Goal: Navigation & Orientation: Find specific page/section

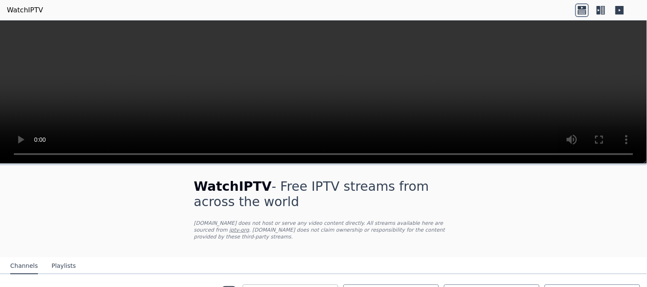
scroll to position [744, 0]
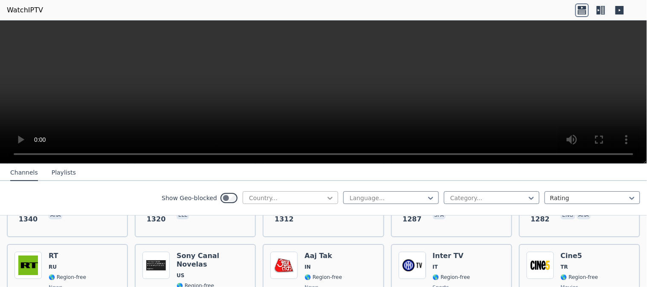
click at [326, 200] on icon at bounding box center [330, 198] width 9 height 9
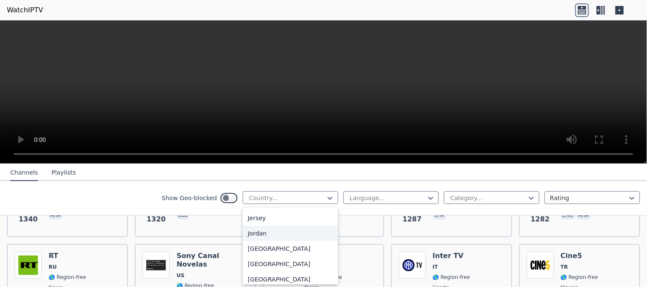
scroll to position [1454, 0]
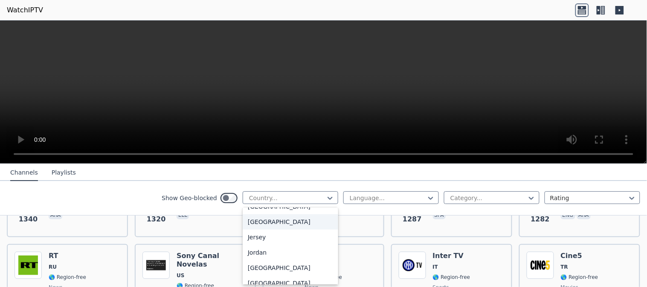
click at [250, 224] on div "[GEOGRAPHIC_DATA]" at bounding box center [291, 222] width 96 height 15
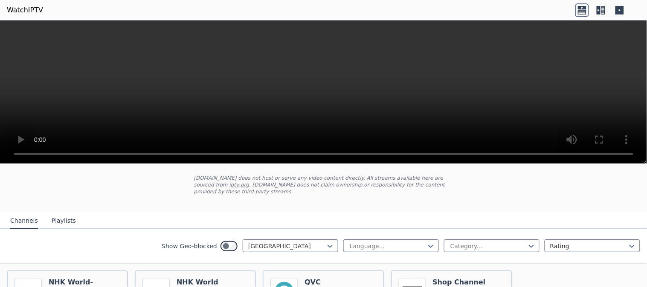
scroll to position [57, 0]
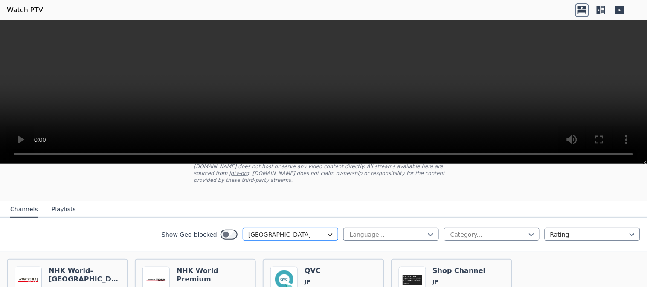
click at [326, 231] on icon at bounding box center [330, 235] width 9 height 9
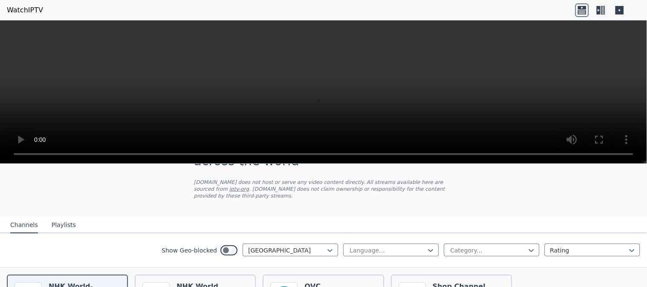
scroll to position [91, 0]
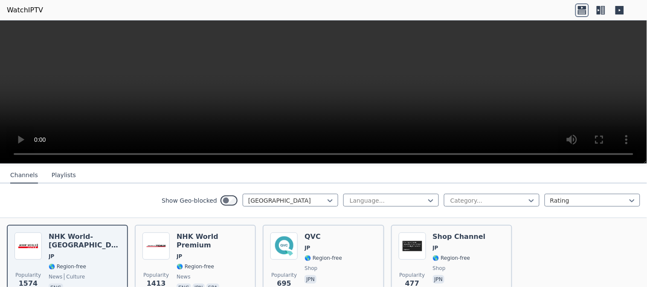
click at [59, 175] on button "Playlists" at bounding box center [64, 176] width 24 height 16
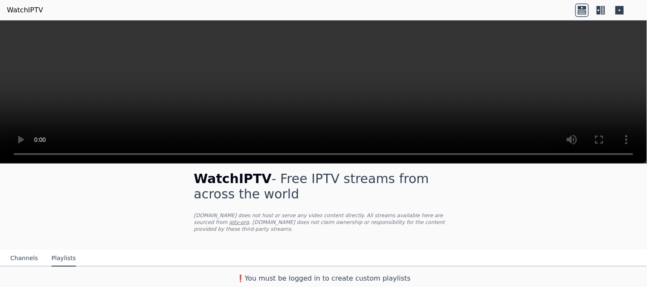
scroll to position [0, 0]
